Goal: Transaction & Acquisition: Purchase product/service

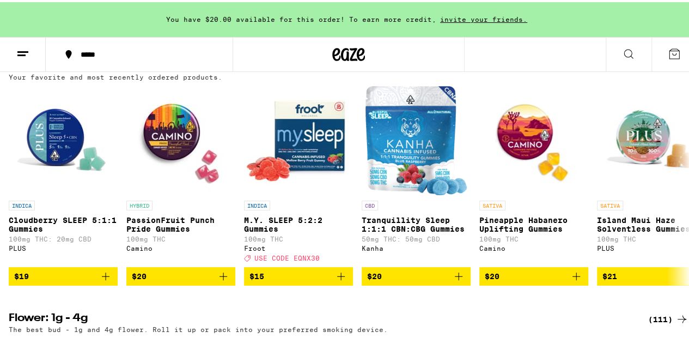
scroll to position [1144, 0]
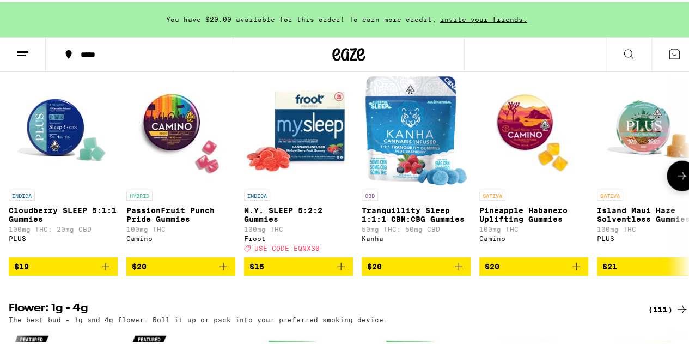
click at [675, 180] on icon at bounding box center [681, 173] width 13 height 13
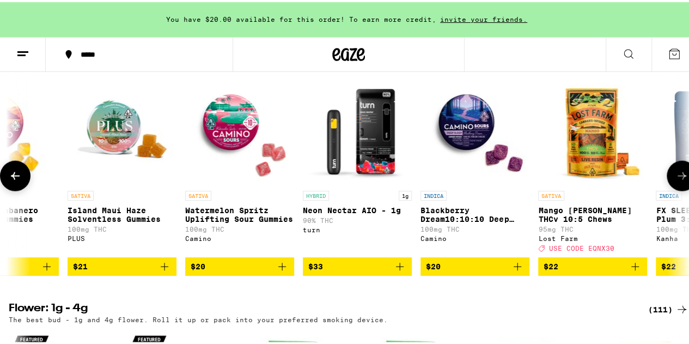
scroll to position [0, 553]
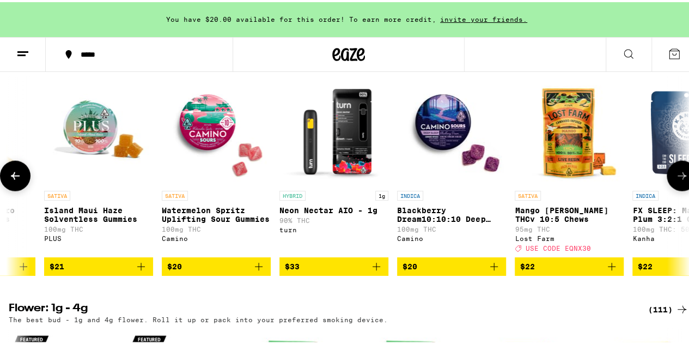
click at [675, 180] on icon at bounding box center [681, 173] width 13 height 13
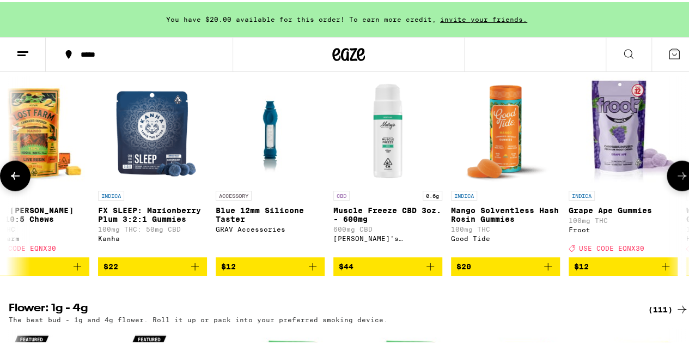
scroll to position [0, 1106]
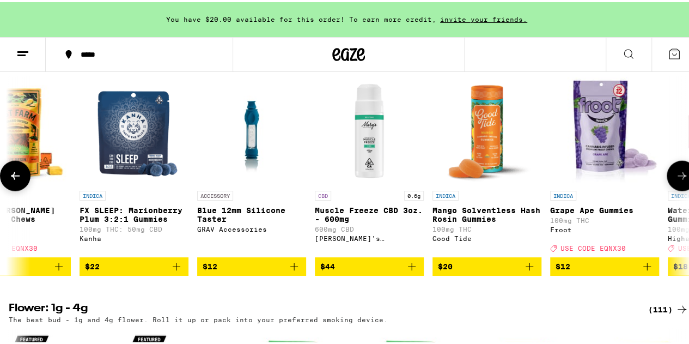
click at [674, 189] on button at bounding box center [682, 174] width 31 height 31
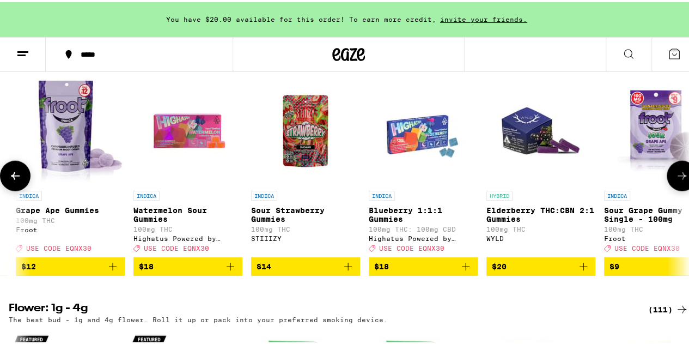
scroll to position [0, 1659]
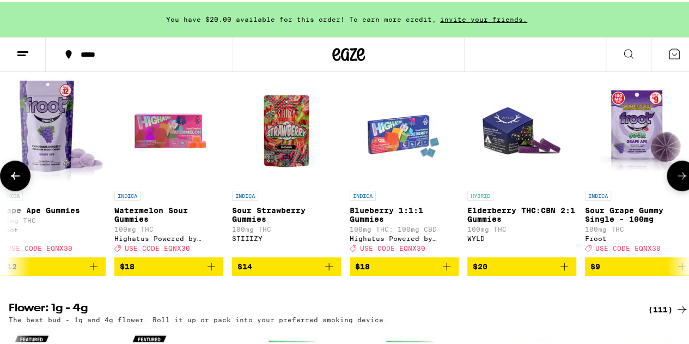
click at [674, 189] on button at bounding box center [682, 174] width 31 height 31
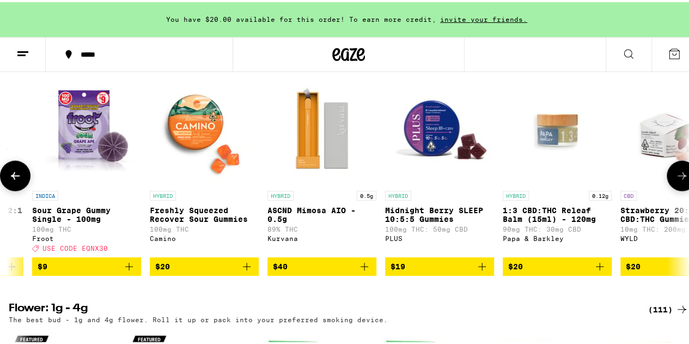
click at [674, 189] on button at bounding box center [682, 174] width 31 height 31
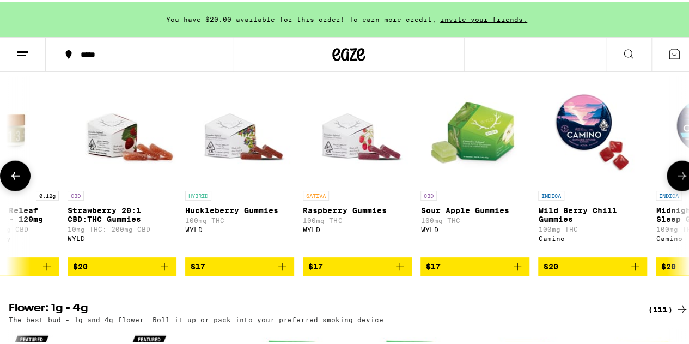
click at [674, 189] on button at bounding box center [682, 174] width 31 height 31
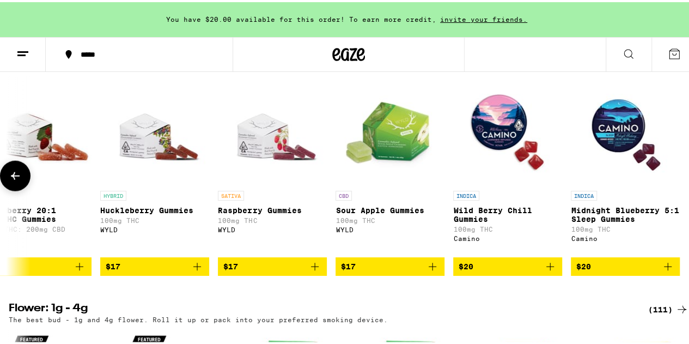
scroll to position [0, 2858]
click at [675, 189] on div at bounding box center [682, 174] width 31 height 31
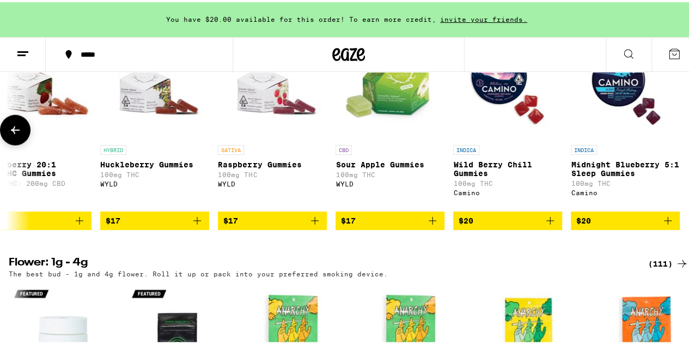
scroll to position [1144, 0]
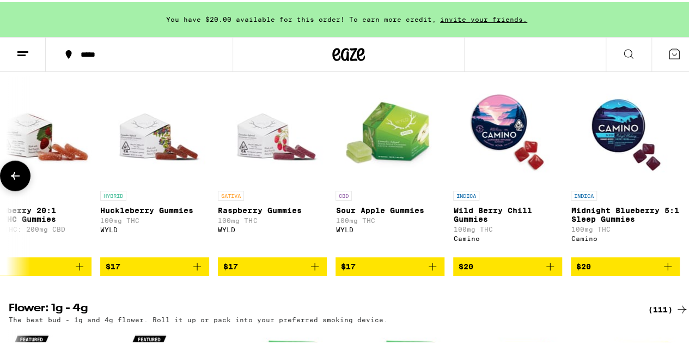
click at [18, 180] on icon at bounding box center [15, 173] width 13 height 13
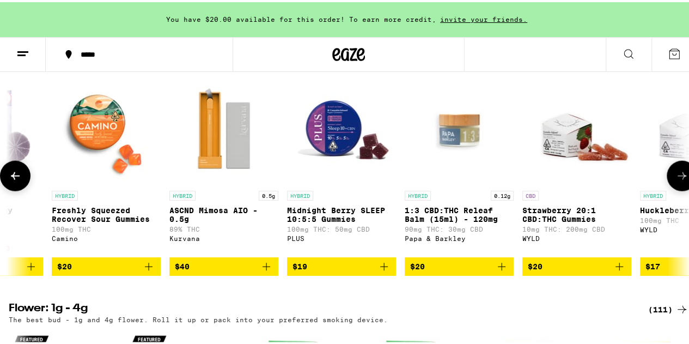
scroll to position [0, 2305]
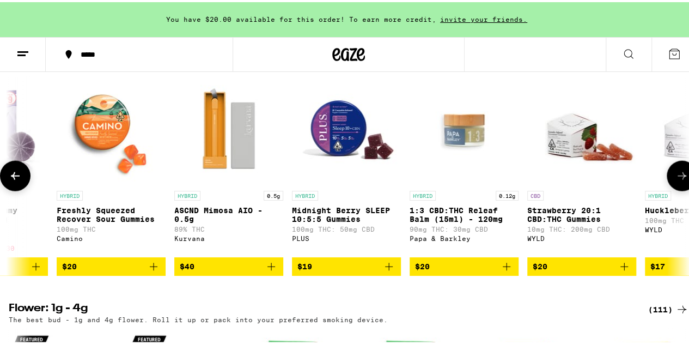
click at [18, 180] on icon at bounding box center [15, 173] width 13 height 13
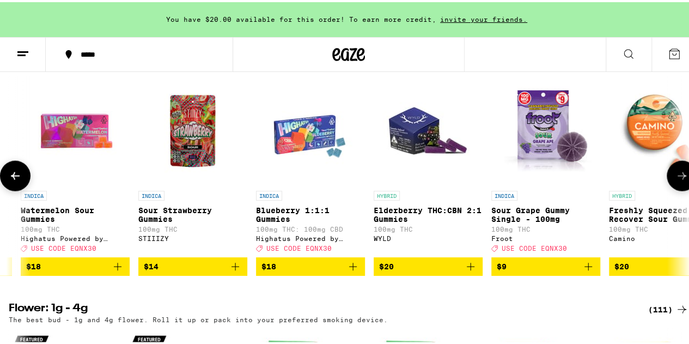
click at [18, 180] on icon at bounding box center [15, 173] width 13 height 13
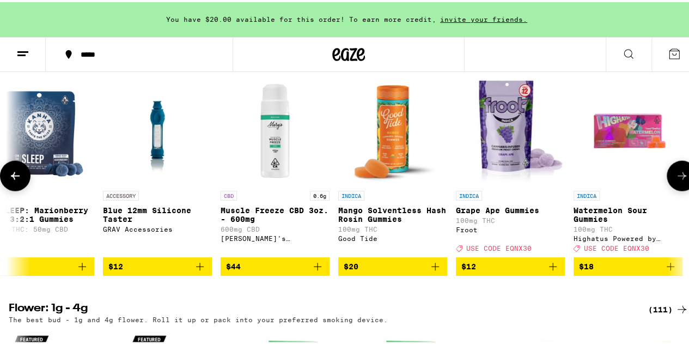
click at [18, 180] on icon at bounding box center [15, 173] width 13 height 13
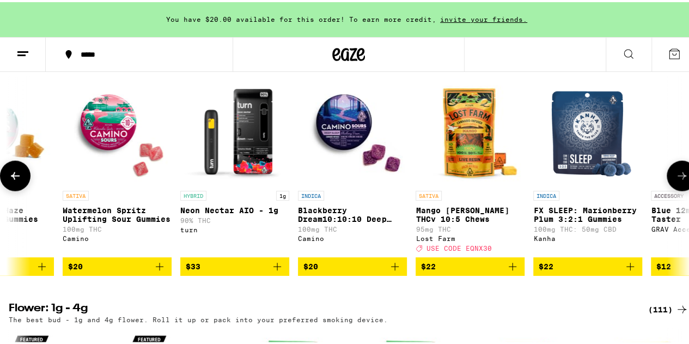
scroll to position [0, 647]
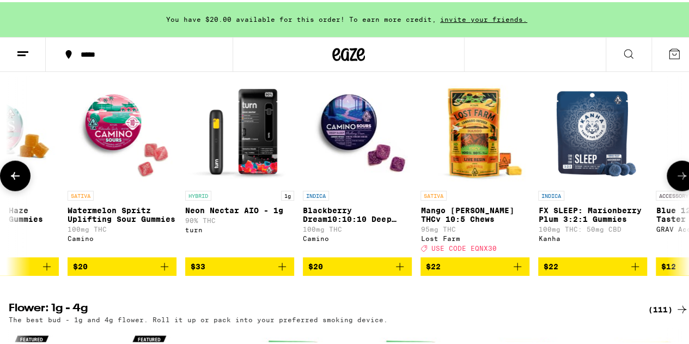
click at [18, 180] on icon at bounding box center [15, 173] width 13 height 13
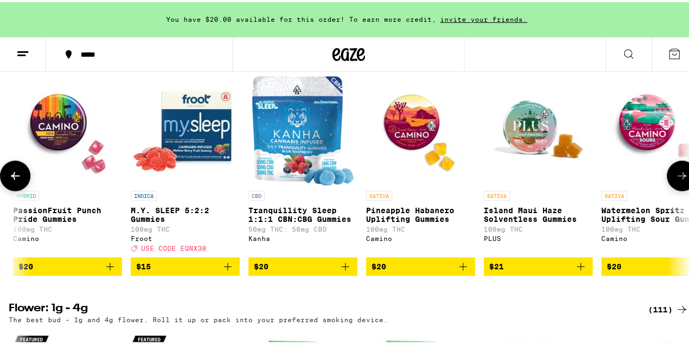
scroll to position [0, 95]
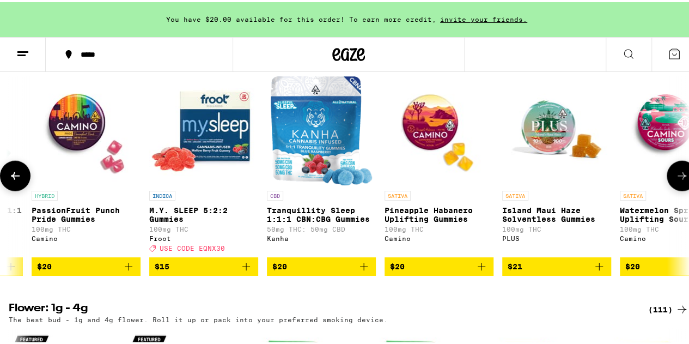
click at [18, 180] on icon at bounding box center [15, 173] width 13 height 13
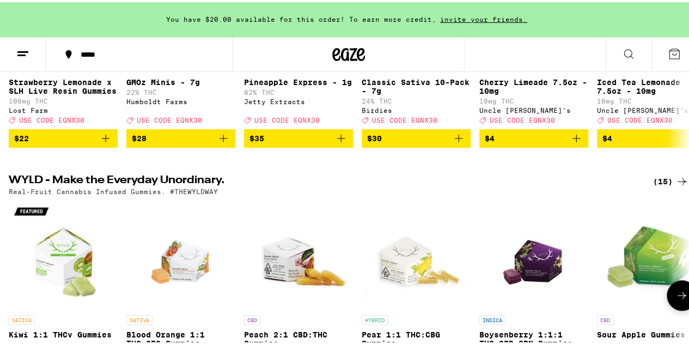
scroll to position [0, 0]
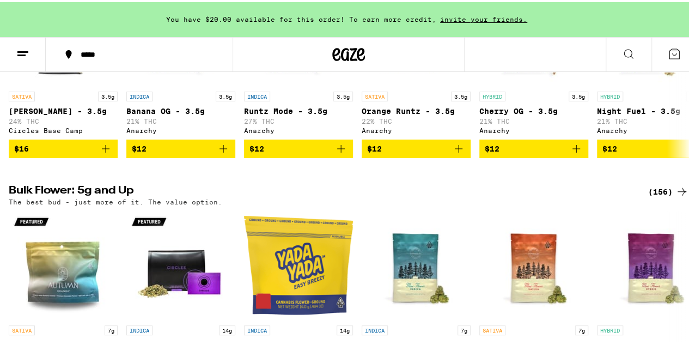
scroll to position [1253, 0]
